Goal: Task Accomplishment & Management: Manage account settings

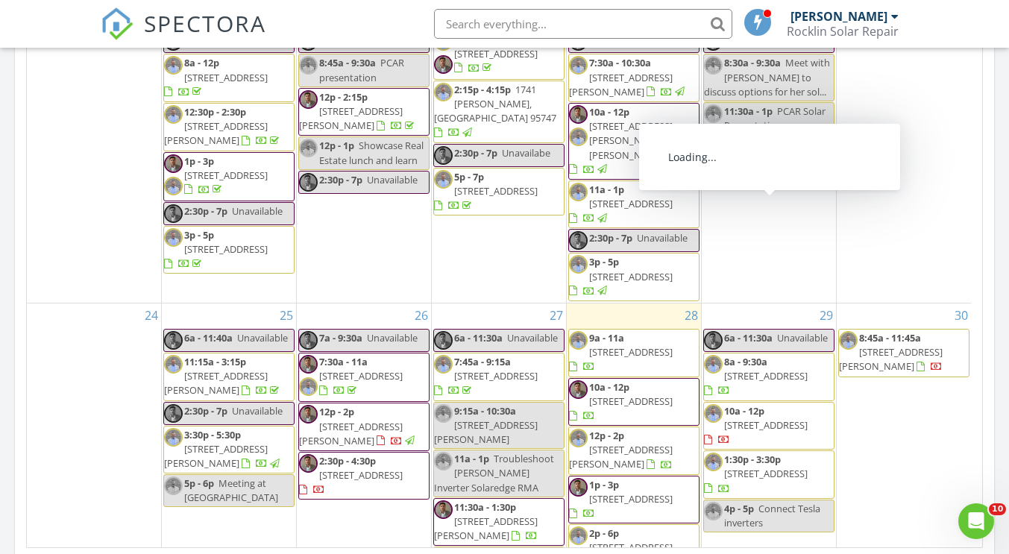
scroll to position [1044, 0]
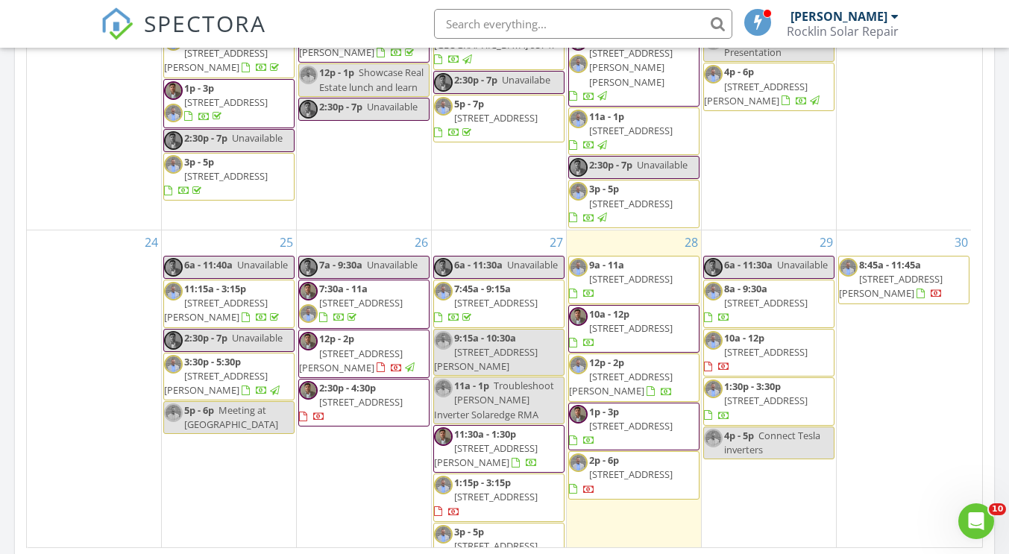
click at [1003, 285] on div "Today All Inspectors 9:00 am 1950 Portsmouth Dr, El Dorado Hills, CA 95762 Erin…" at bounding box center [504, 52] width 1009 height 1357
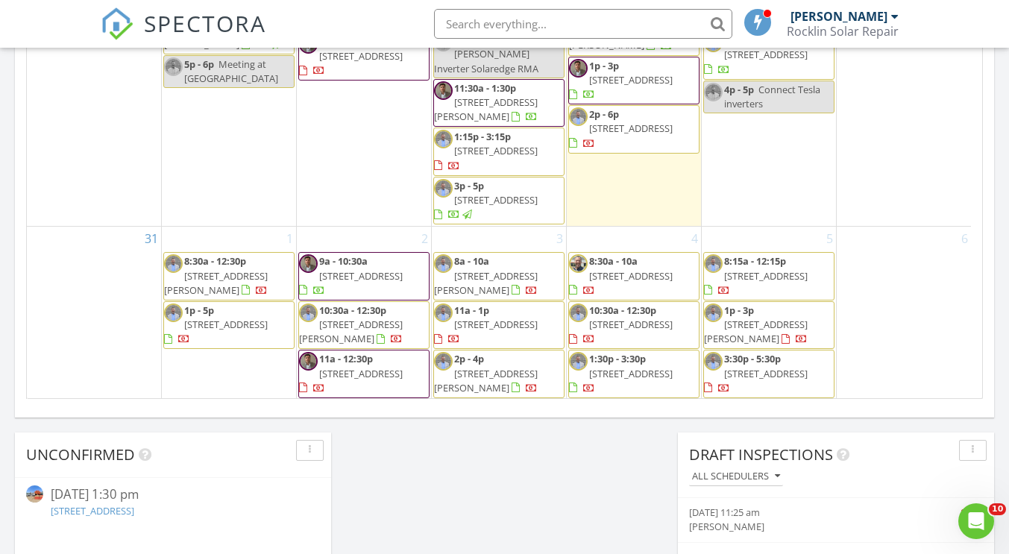
scroll to position [1257, 0]
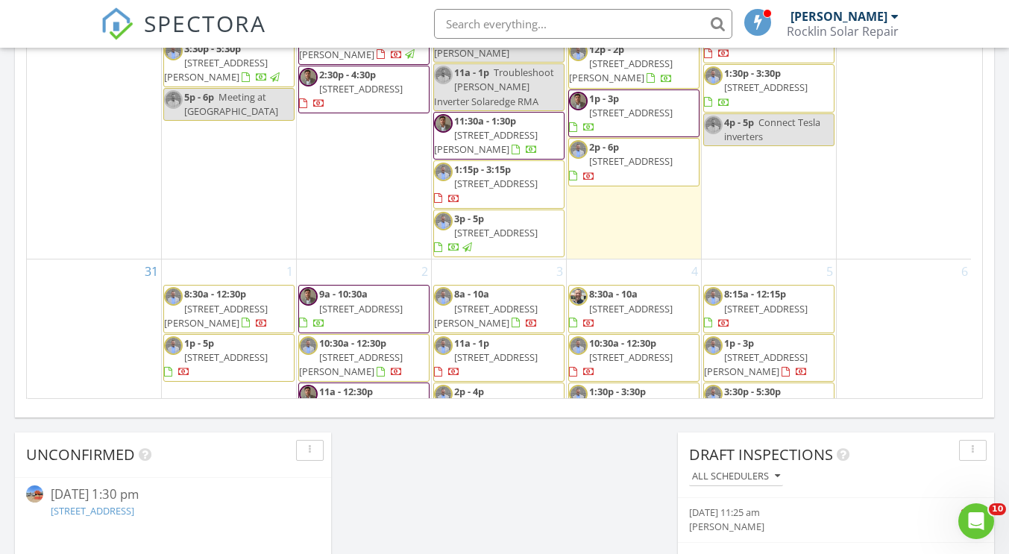
scroll to position [1183, 0]
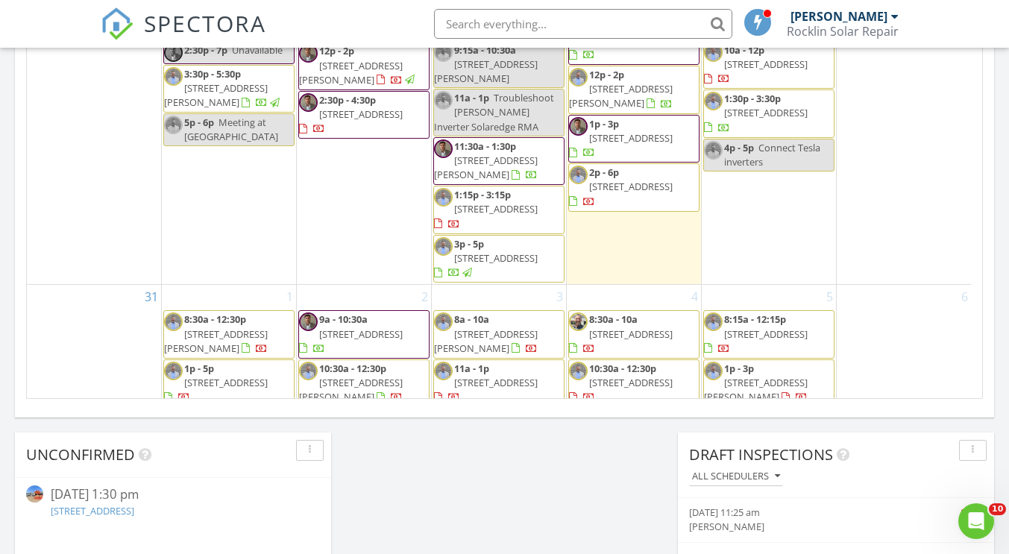
click at [511, 202] on span "2477 Pinnacles Dr, Rocklin 95677" at bounding box center [496, 208] width 84 height 13
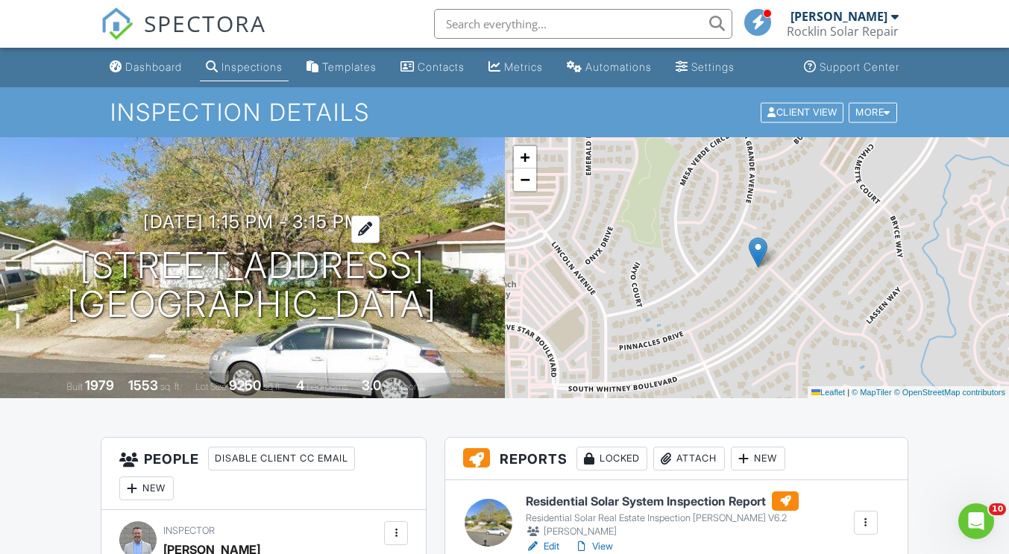
click at [292, 221] on h3 "08/27/2025 1:15 pm - 3:15 pm" at bounding box center [252, 222] width 218 height 20
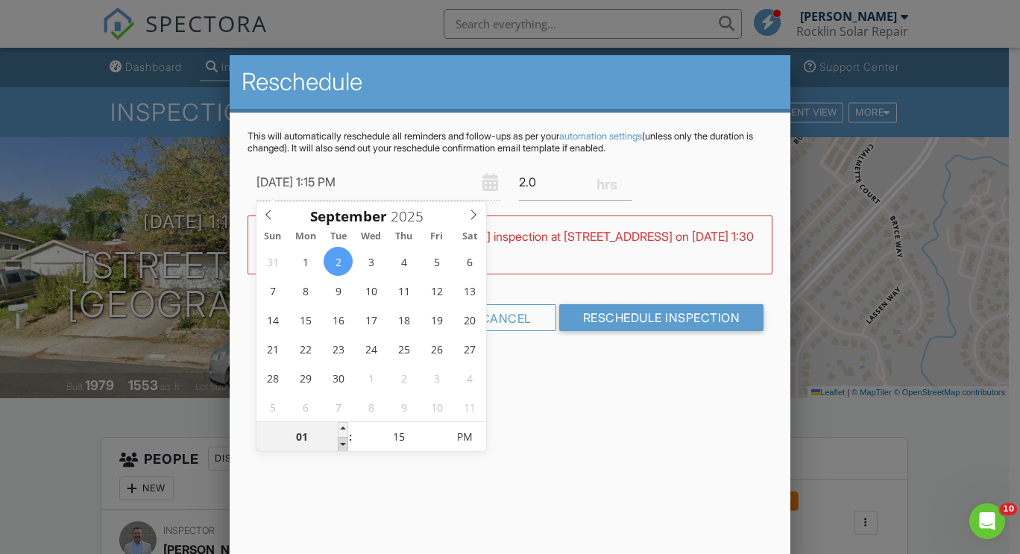
type input "09/02/2025 12:15 PM"
type input "12"
click at [344, 441] on span at bounding box center [343, 444] width 10 height 15
type input "09/02/2025 11:15 AM"
type input "11"
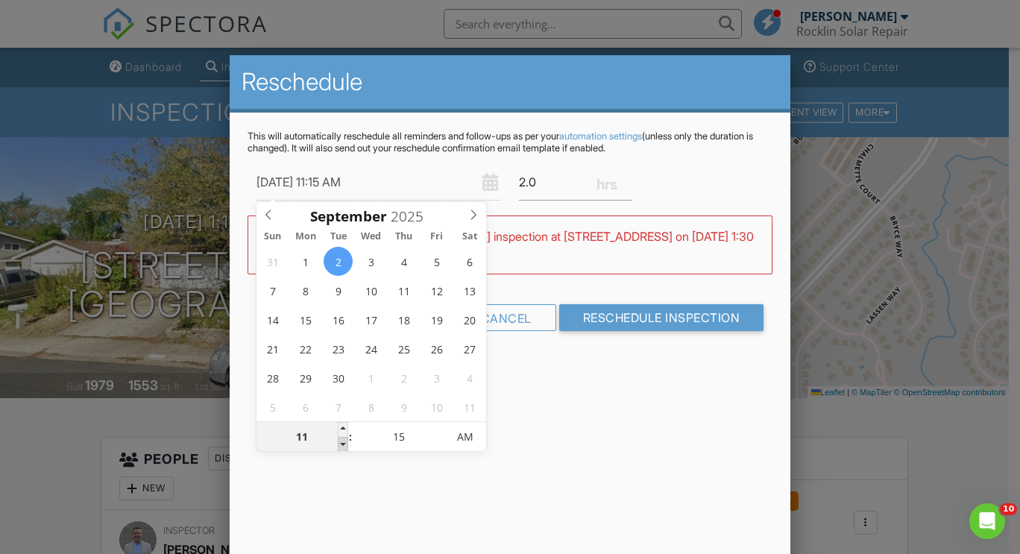
click at [344, 441] on span at bounding box center [343, 444] width 10 height 15
type input "09/02/2025 10:15 AM"
type input "10"
click at [344, 441] on span at bounding box center [343, 444] width 10 height 15
type input "09/02/2025 9:15 AM"
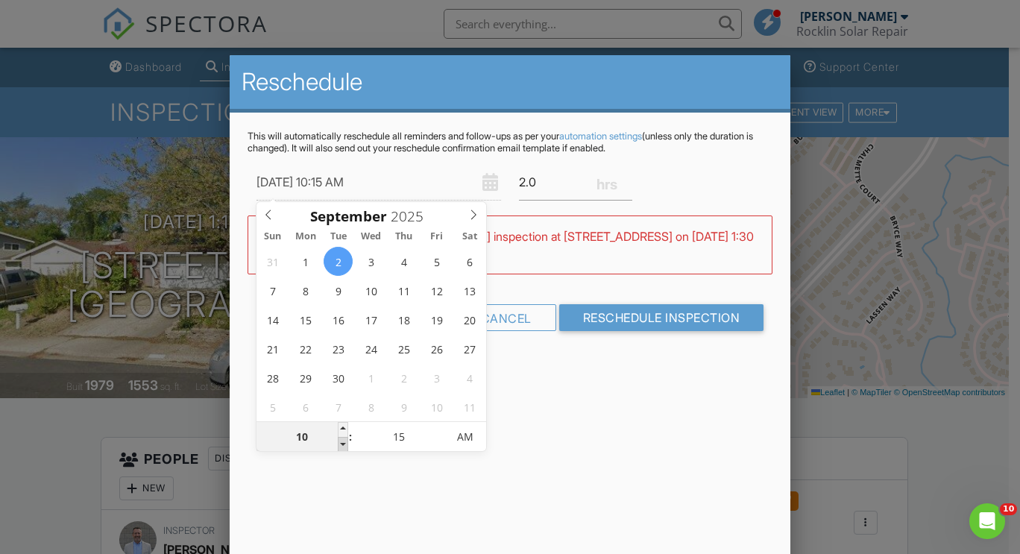
type input "09"
click at [344, 441] on span at bounding box center [343, 444] width 10 height 15
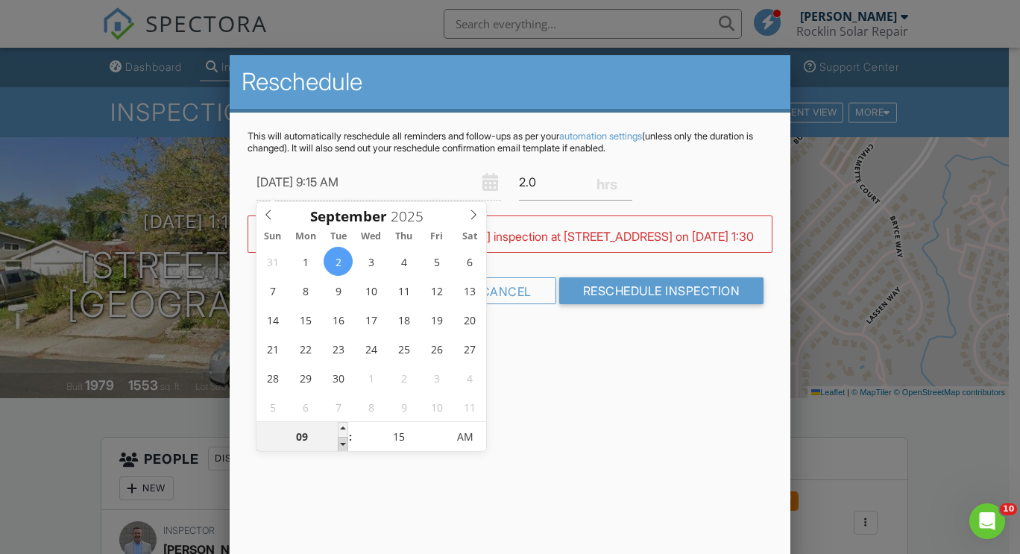
type input "09/02/2025 8:15 AM"
type input "08"
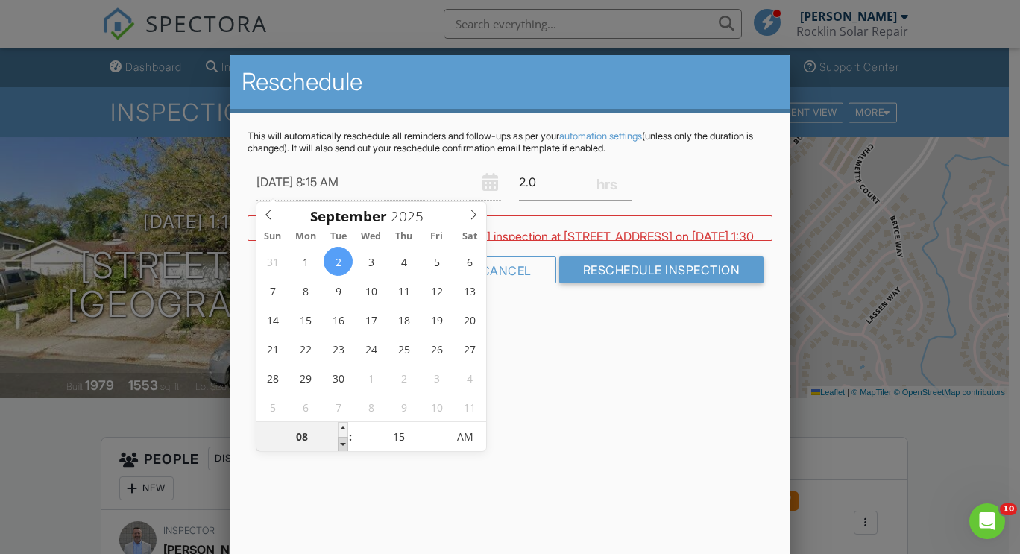
click at [344, 441] on span at bounding box center [343, 444] width 10 height 15
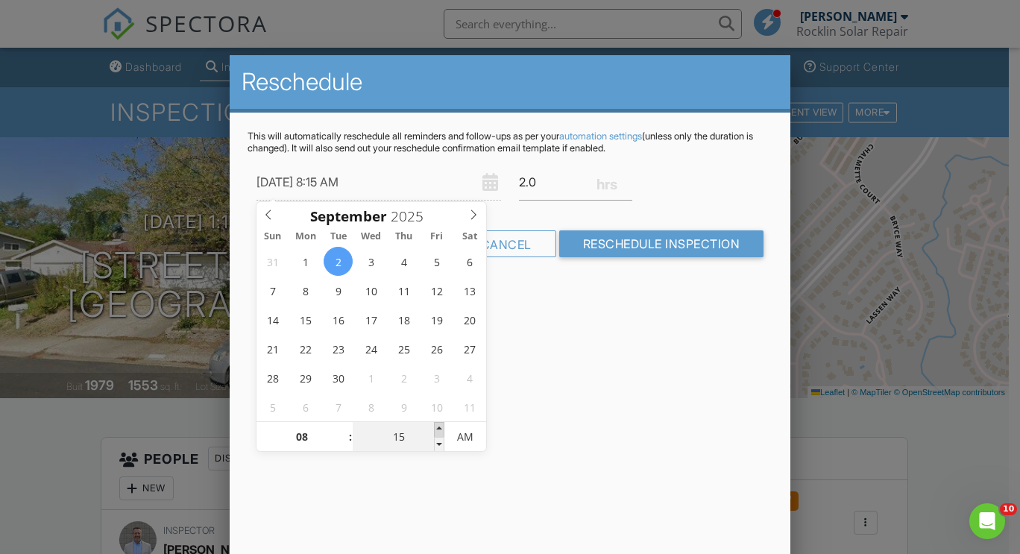
type input "09/02/2025 8:20 AM"
type input "20"
click at [438, 432] on span at bounding box center [439, 429] width 10 height 15
type input "09/02/2025 8:25 AM"
type input "25"
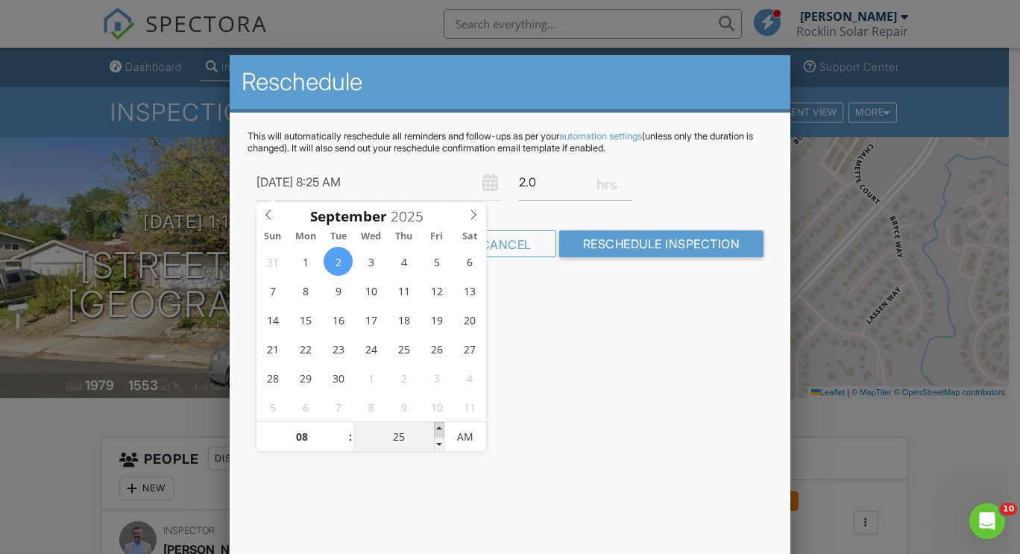
click at [438, 432] on span at bounding box center [439, 429] width 10 height 15
type input "[DATE] 8:30 AM"
type input "30"
click at [438, 432] on span at bounding box center [439, 429] width 10 height 15
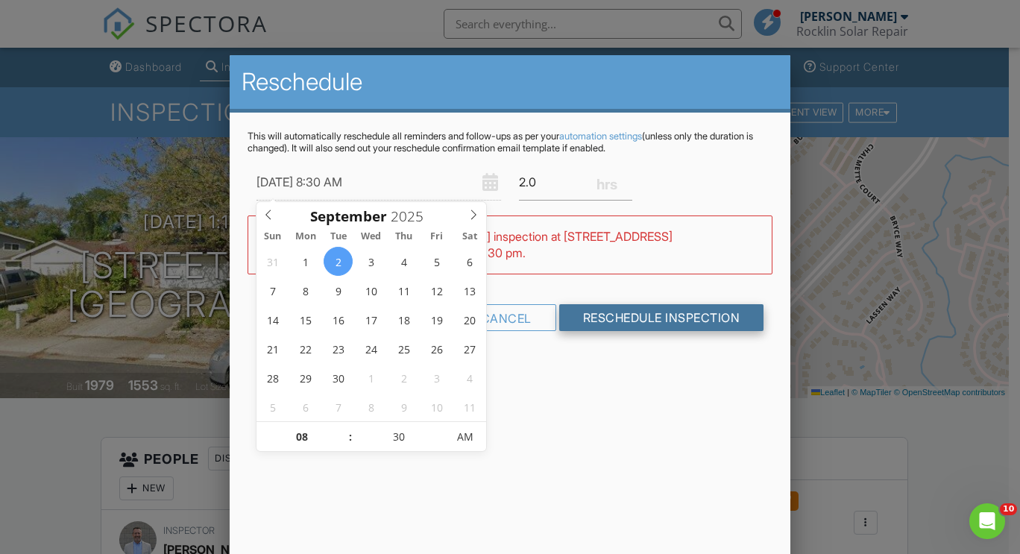
click at [642, 321] on input "Reschedule Inspection" at bounding box center [661, 317] width 205 height 27
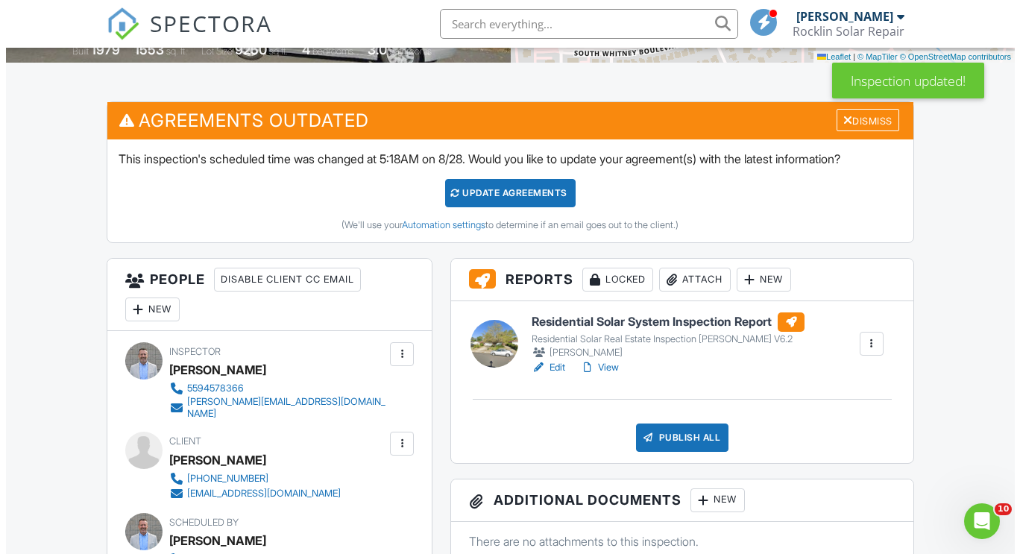
scroll to position [447, 0]
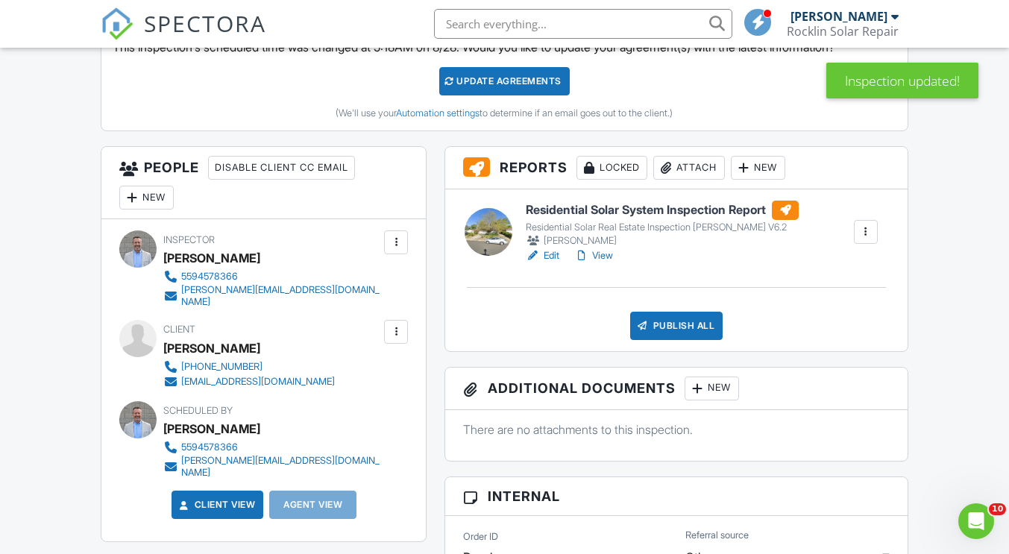
click at [156, 193] on div "New" at bounding box center [146, 198] width 54 height 24
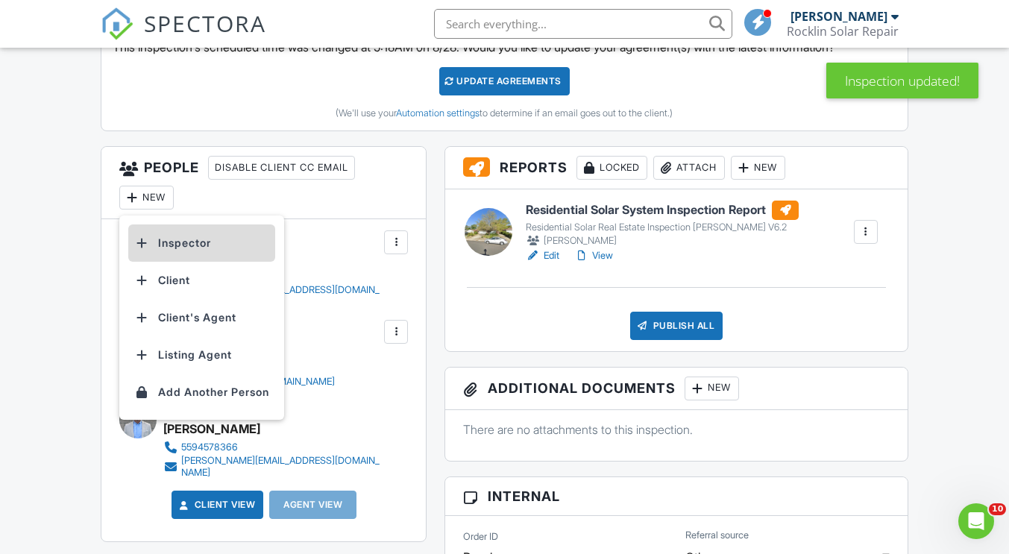
click at [179, 242] on li "Inspector" at bounding box center [201, 242] width 147 height 37
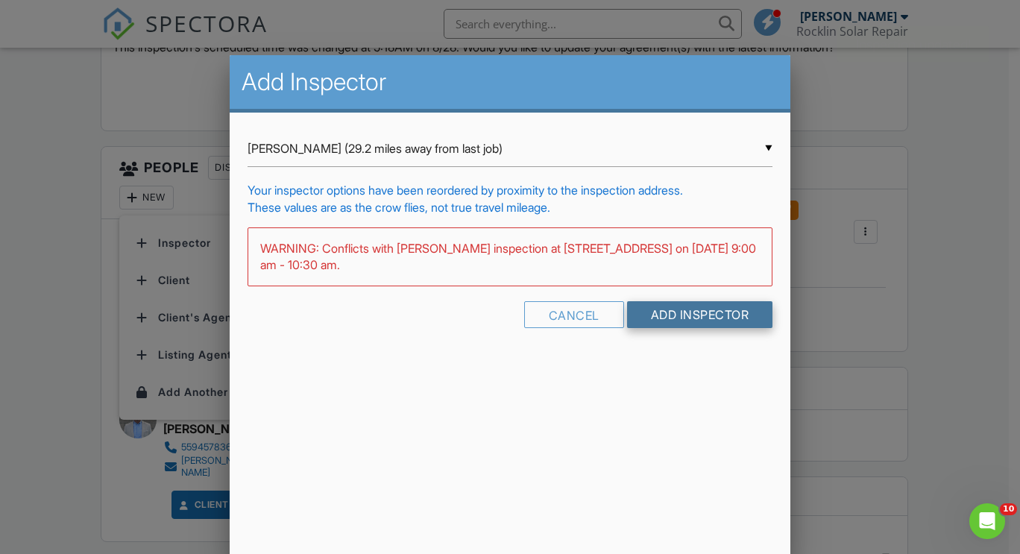
click at [684, 316] on input "Add Inspector" at bounding box center [700, 314] width 146 height 27
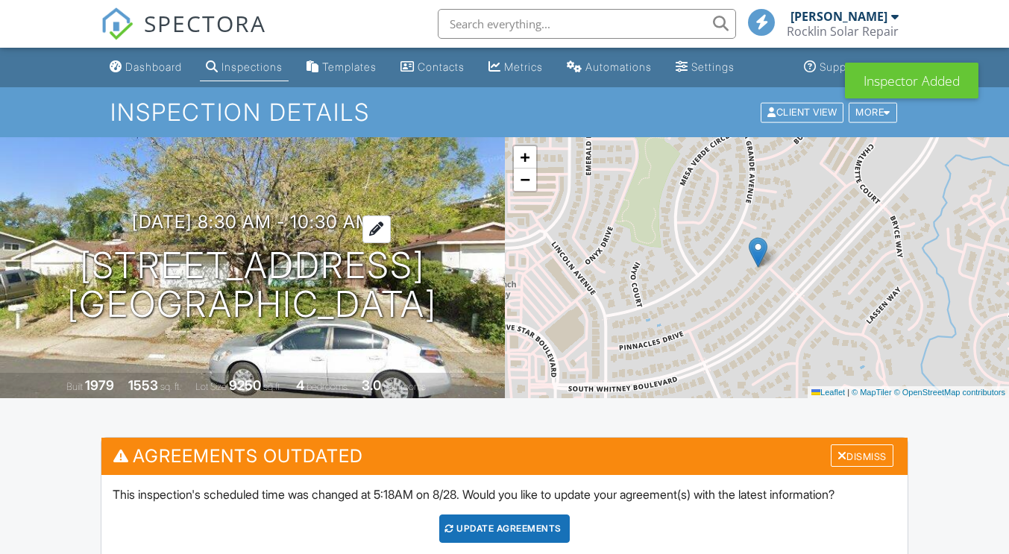
click at [391, 225] on div at bounding box center [376, 229] width 28 height 28
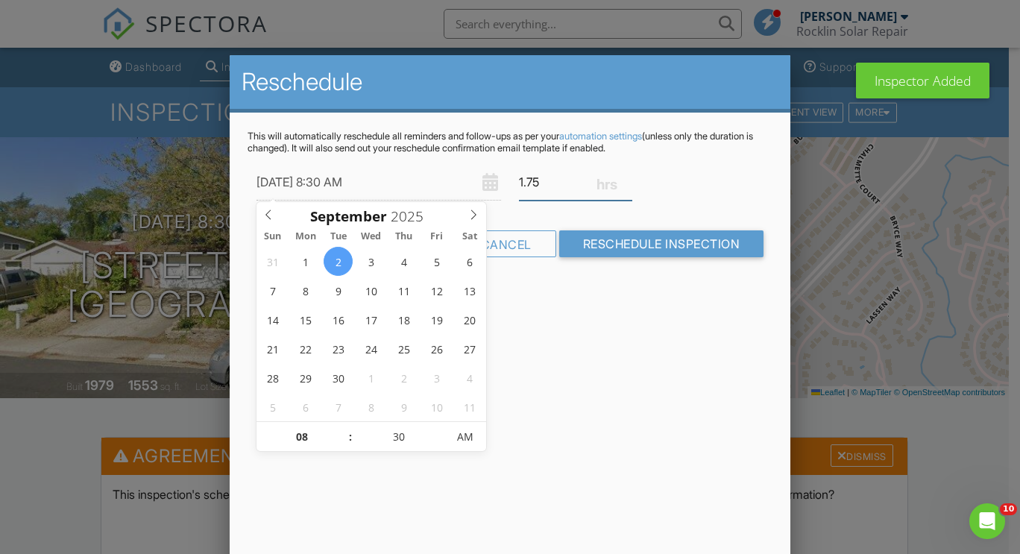
click at [626, 189] on input "1.75" at bounding box center [575, 182] width 113 height 37
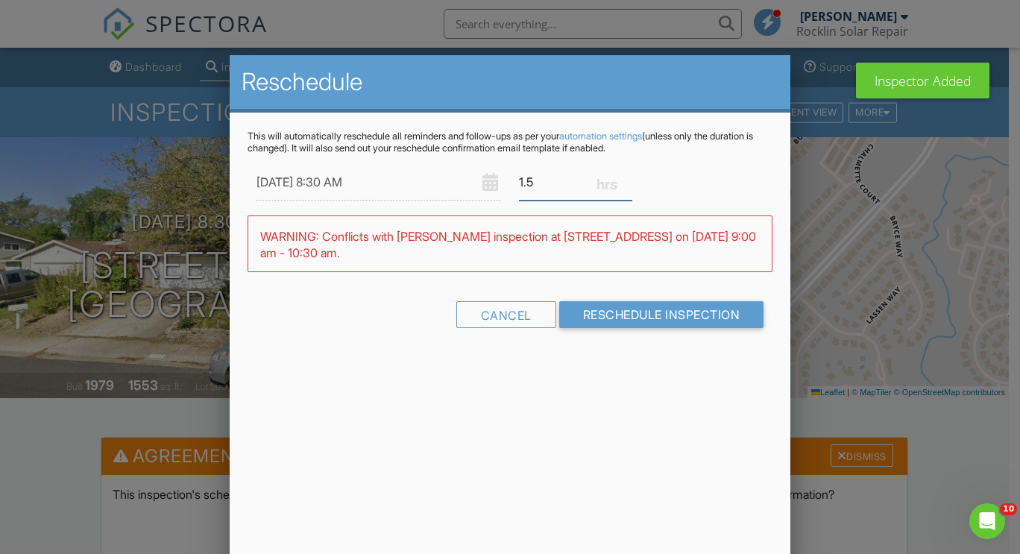
click at [626, 189] on input "1.5" at bounding box center [575, 182] width 113 height 37
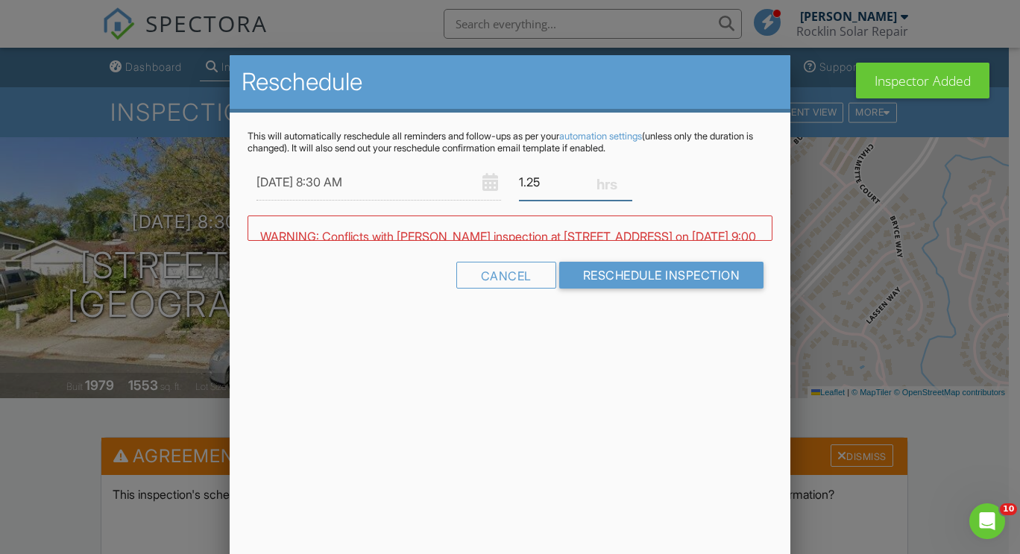
click at [626, 189] on input "1.25" at bounding box center [575, 182] width 113 height 37
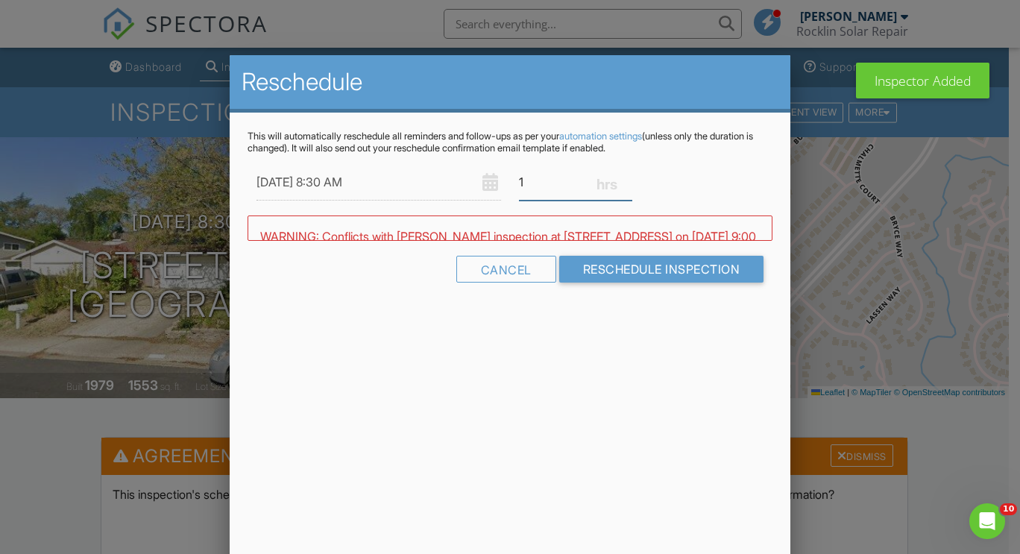
type input "1"
click at [626, 189] on input "1" at bounding box center [575, 182] width 113 height 37
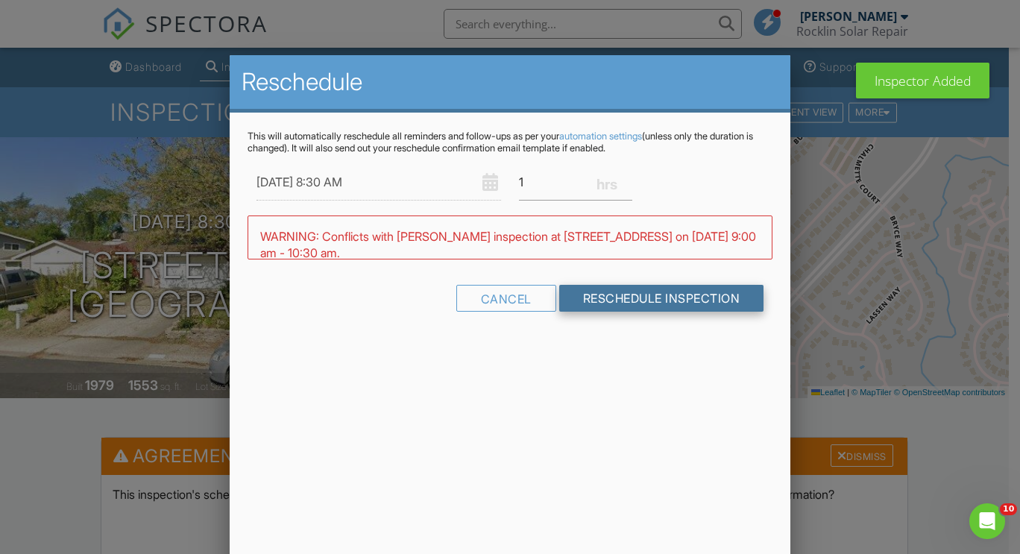
click at [640, 242] on div "WARNING: Conflicts with [PERSON_NAME] inspection at [STREET_ADDRESS] on [DATE] …" at bounding box center [510, 237] width 525 height 44
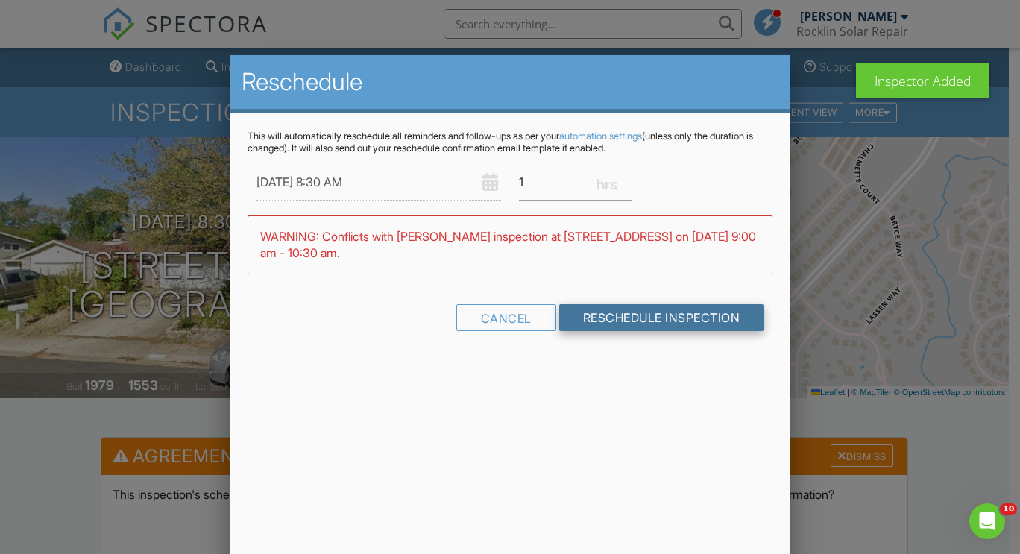
click at [656, 312] on input "Reschedule Inspection" at bounding box center [661, 317] width 205 height 27
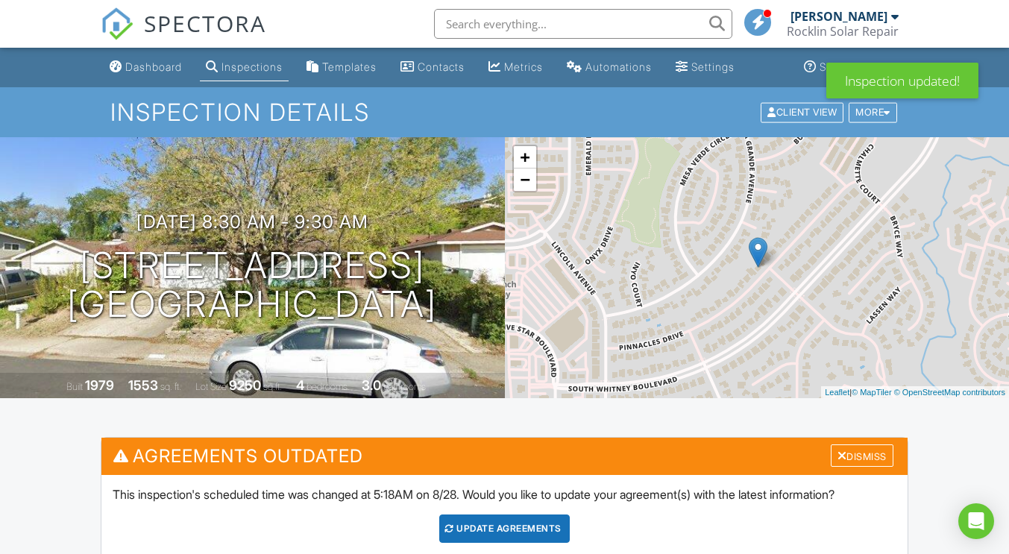
drag, startPoint x: 0, startPoint y: 0, endPoint x: 163, endPoint y: 64, distance: 174.7
click at [163, 64] on div "Dashboard" at bounding box center [153, 66] width 57 height 13
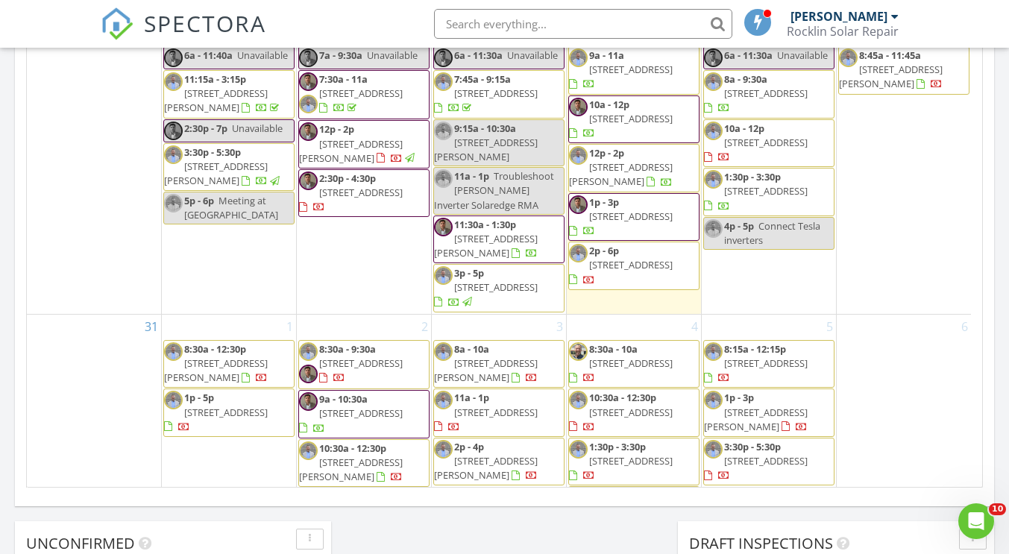
scroll to position [895, 0]
